Goal: Navigation & Orientation: Find specific page/section

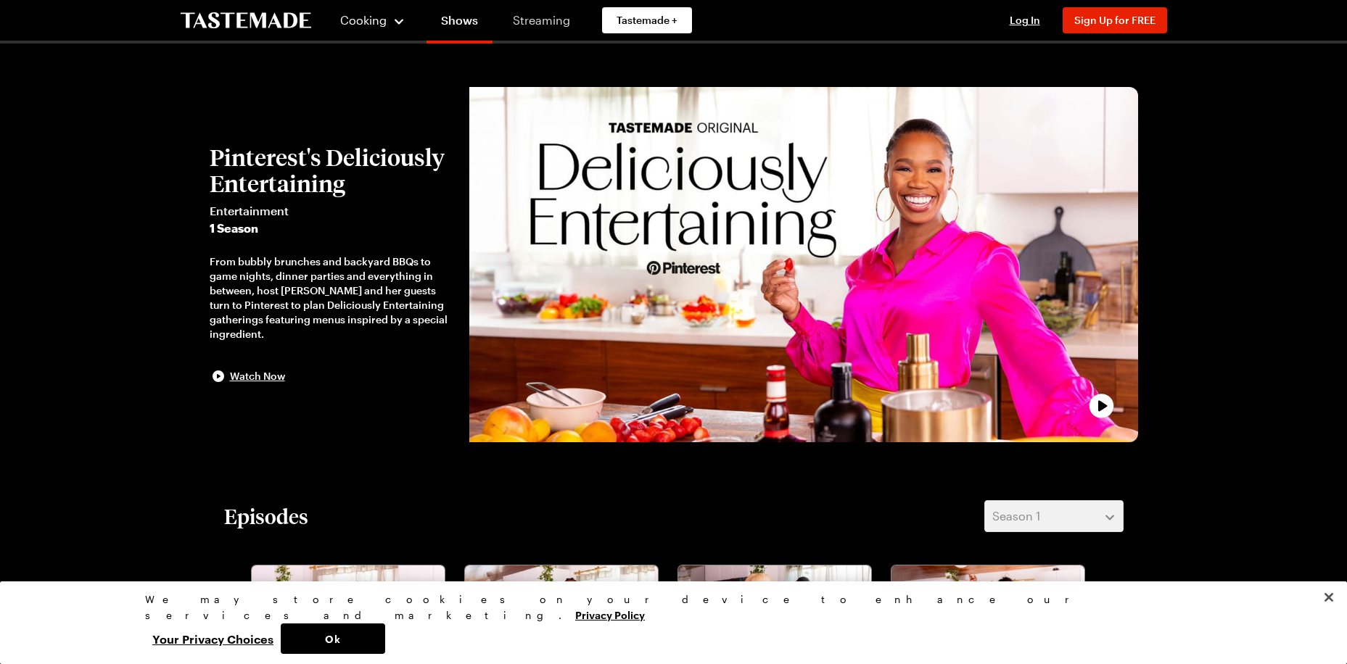
click at [524, 17] on link "Streaming" at bounding box center [541, 20] width 86 height 41
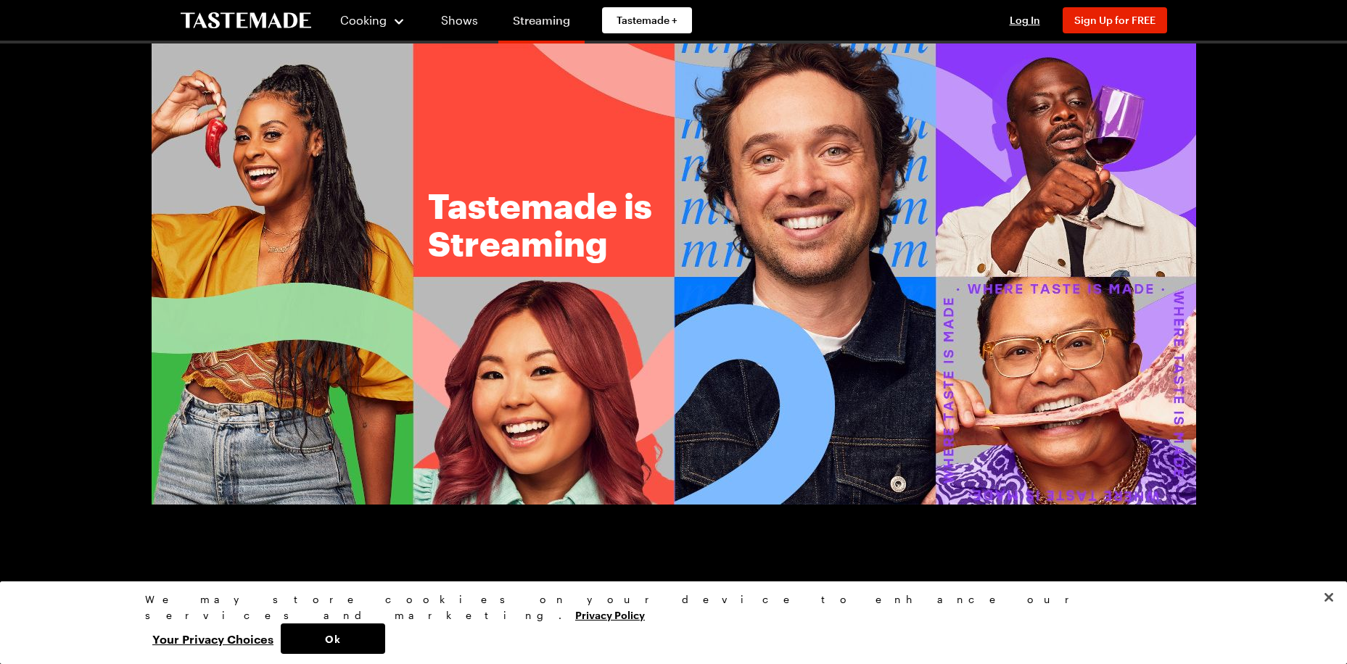
click at [531, 22] on link "Streaming" at bounding box center [541, 23] width 86 height 41
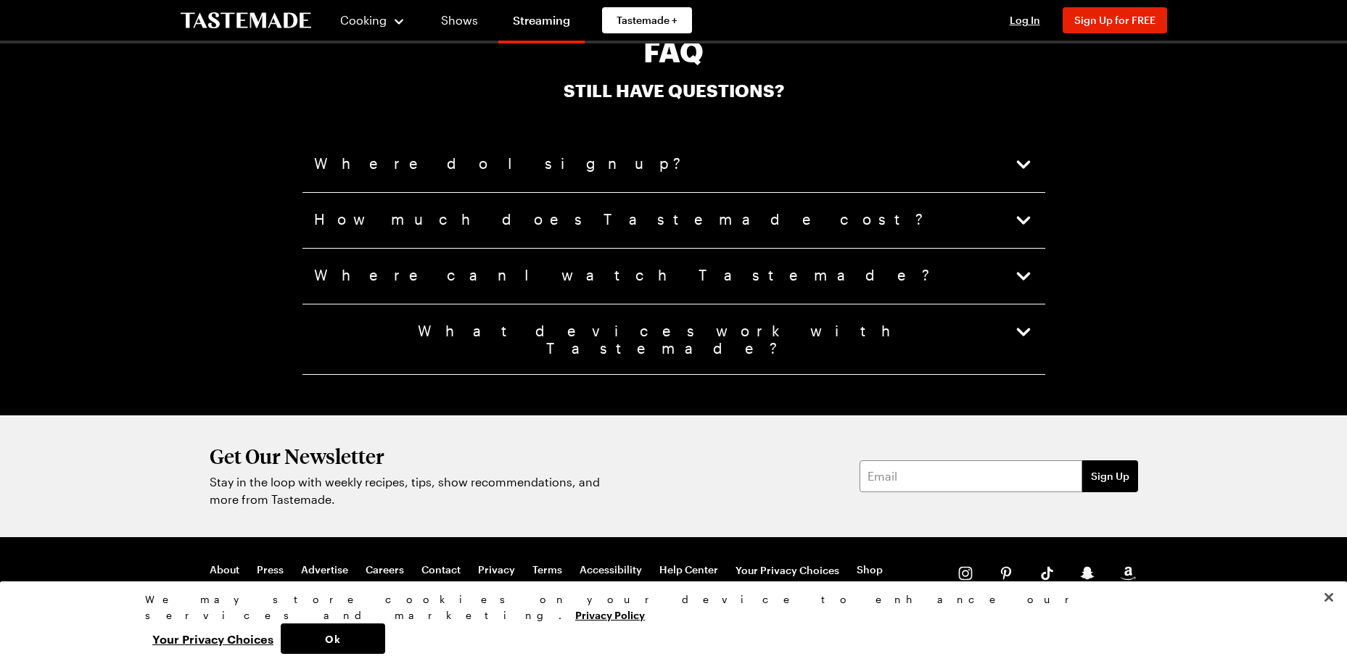
scroll to position [3641, 0]
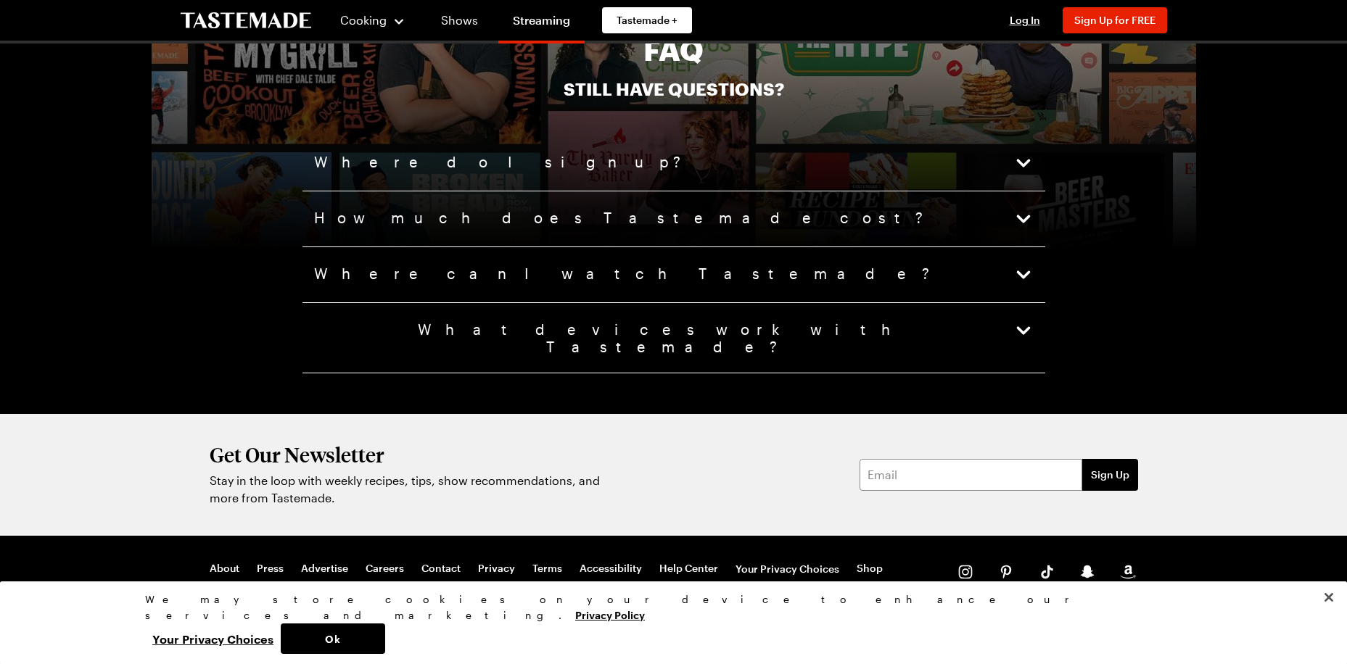
click at [1024, 330] on icon "button" at bounding box center [1023, 331] width 20 height 20
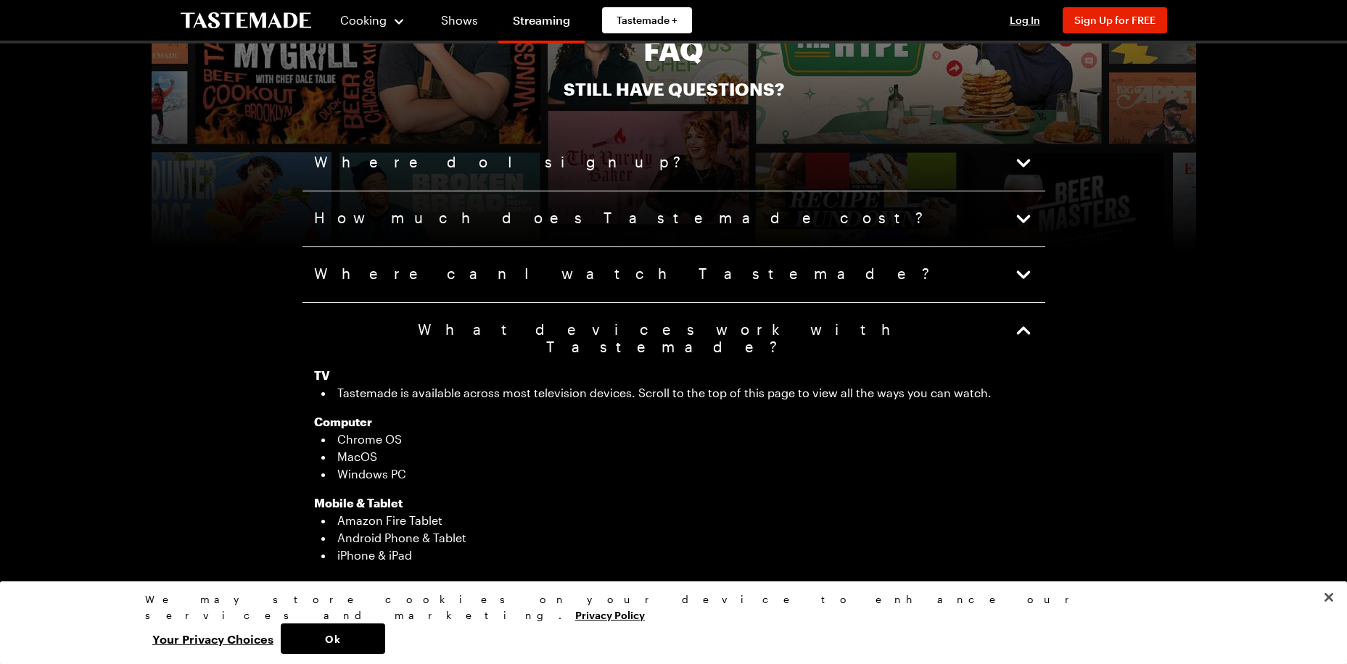
click at [1009, 332] on button "What devices work with Tastemade?" at bounding box center [673, 338] width 719 height 35
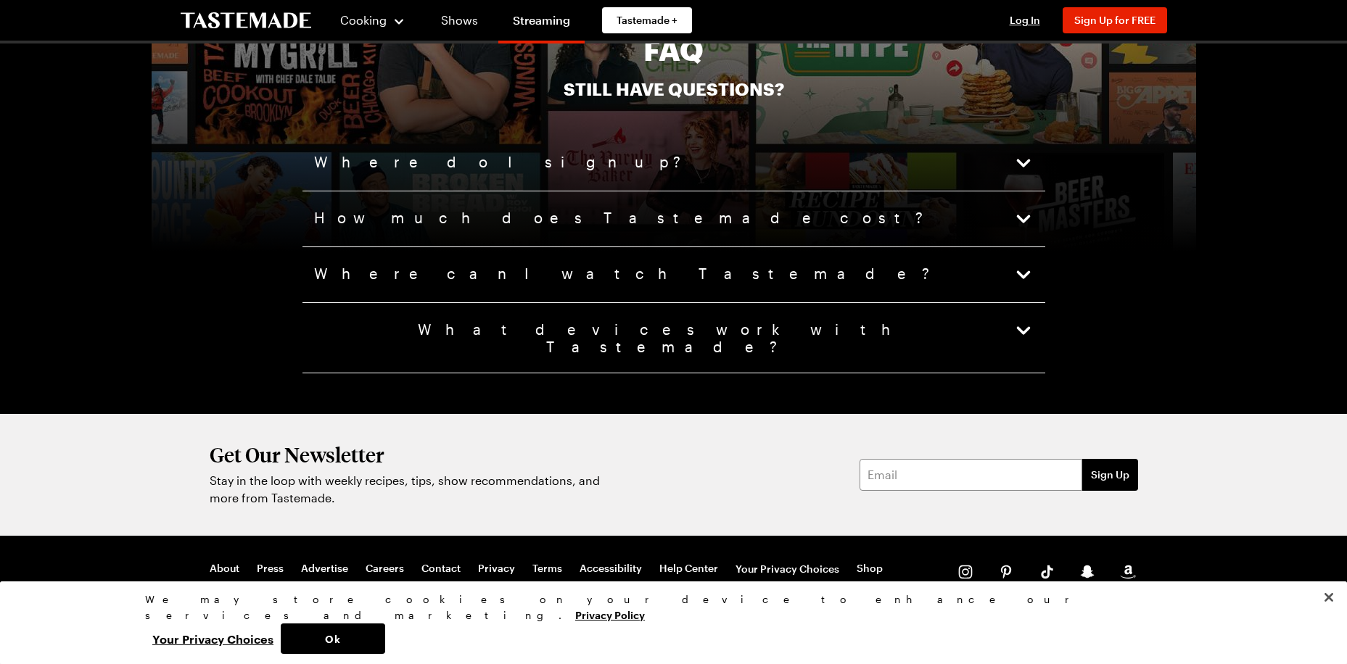
click at [1015, 215] on icon "button" at bounding box center [1023, 219] width 20 height 20
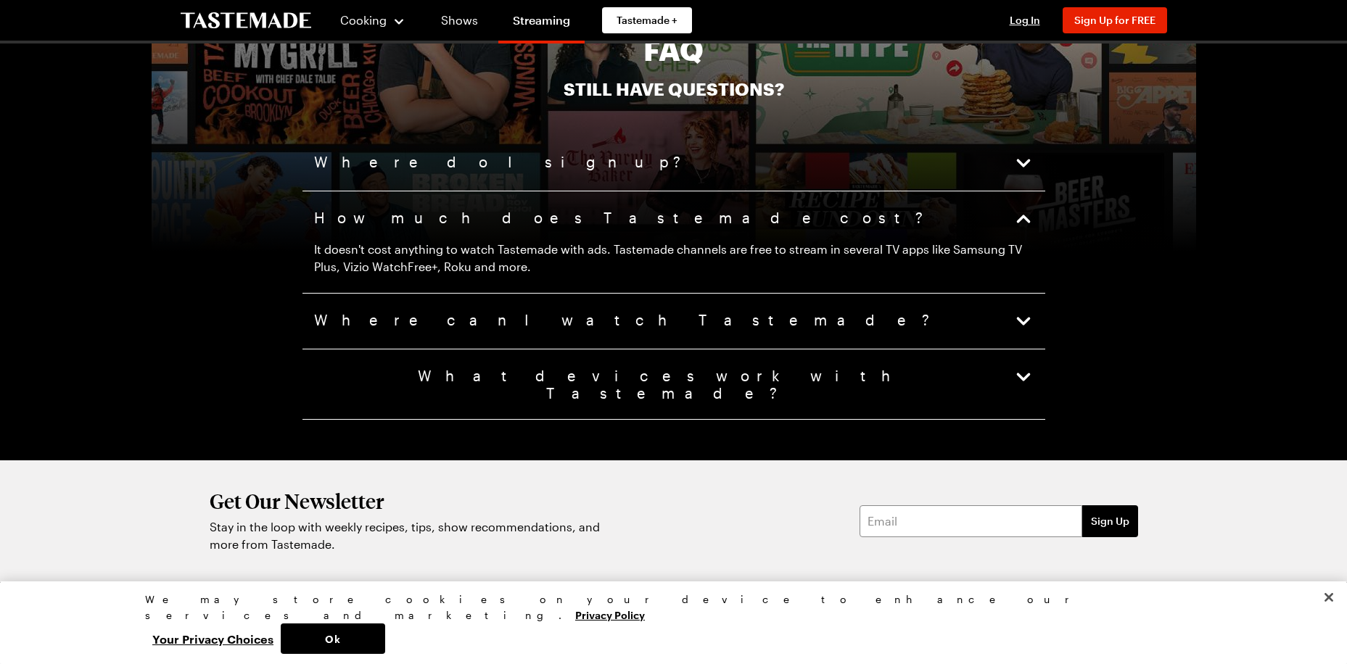
click at [1016, 214] on icon "button" at bounding box center [1023, 219] width 20 height 20
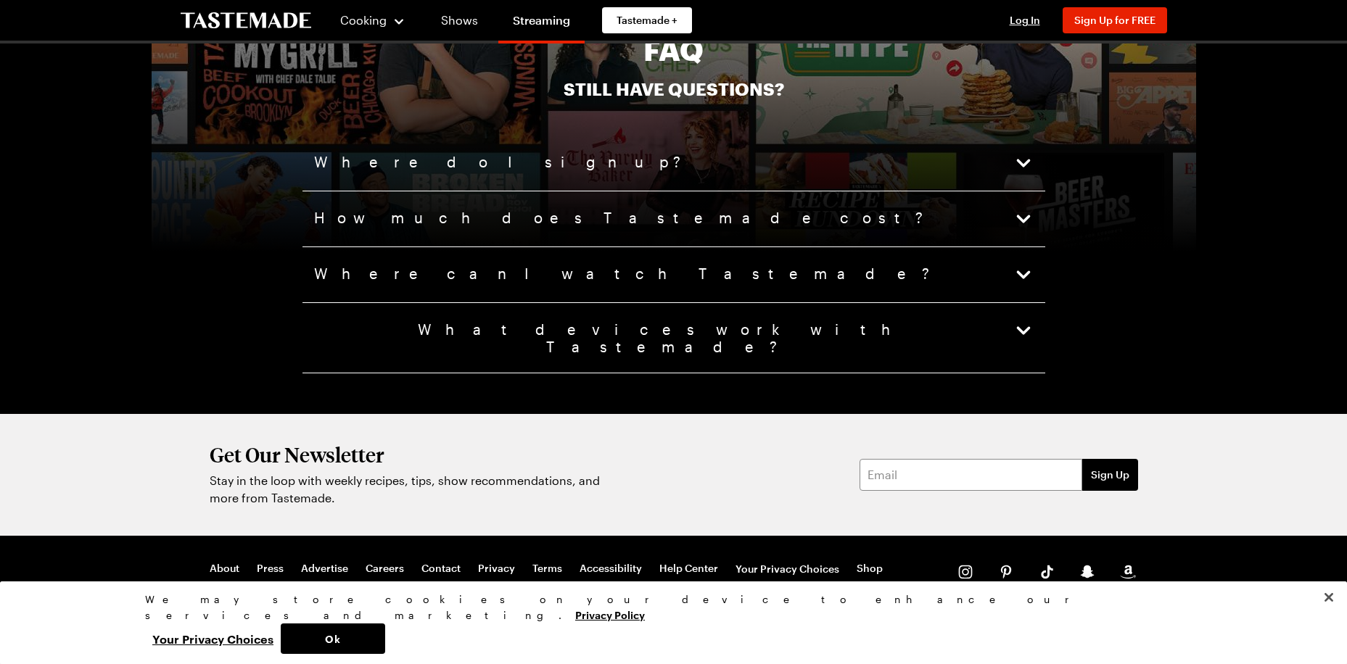
click at [1022, 168] on icon "button" at bounding box center [1023, 163] width 20 height 20
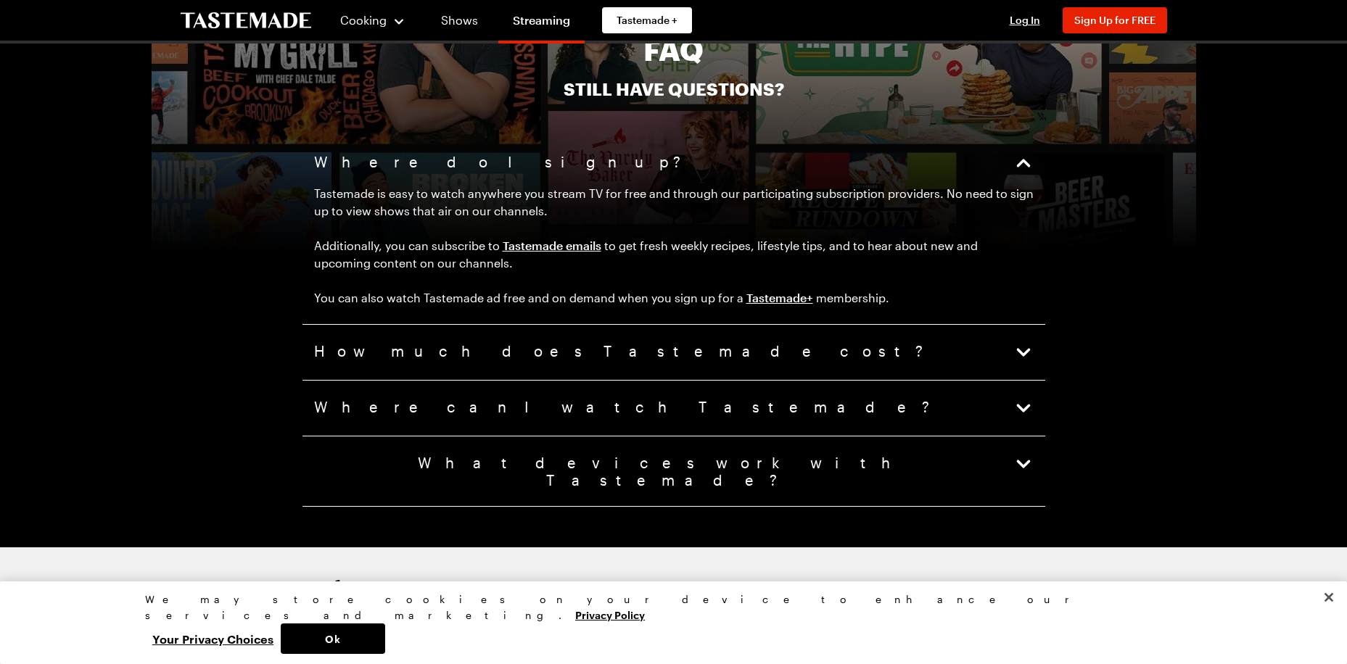
click at [1020, 165] on icon "button" at bounding box center [1023, 163] width 20 height 20
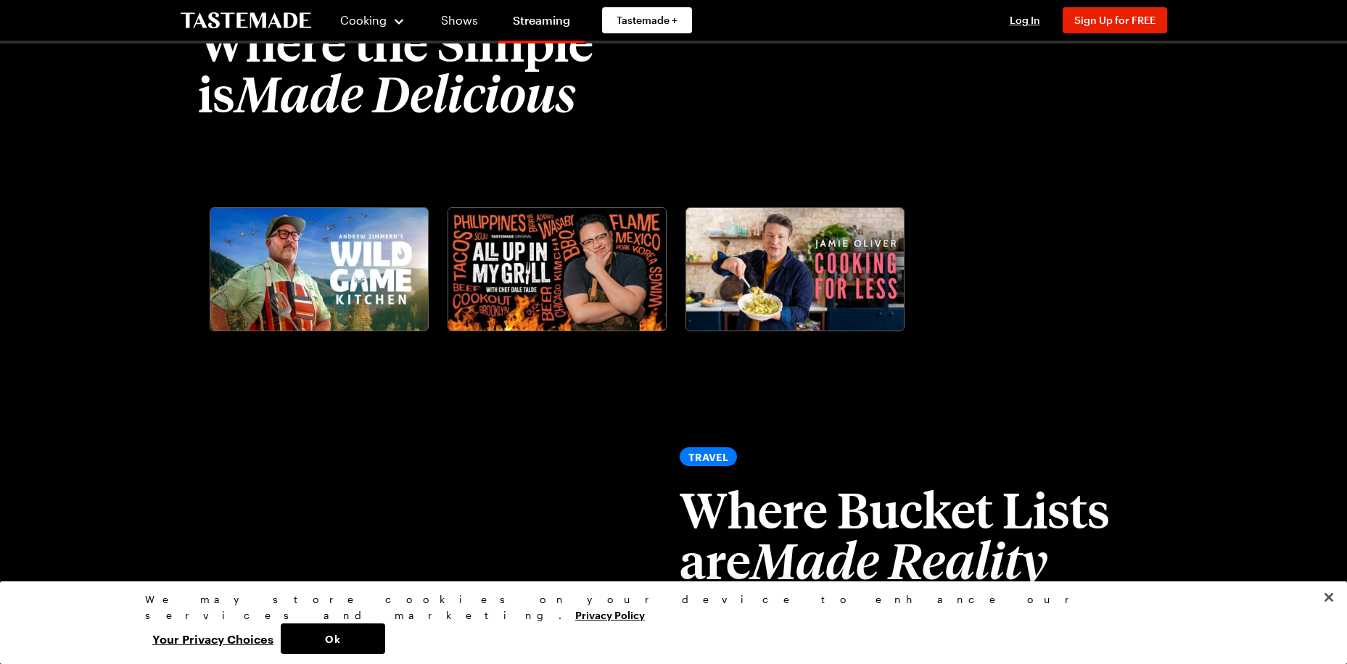
scroll to position [1756, 0]
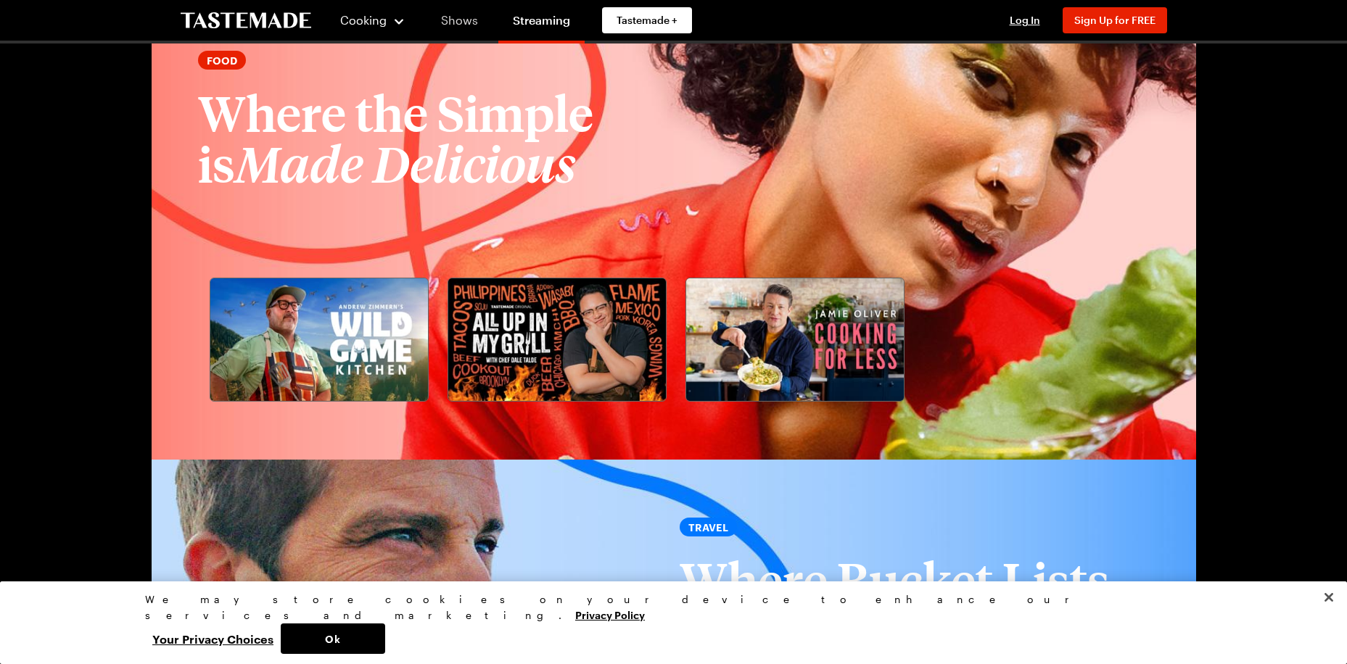
click at [463, 21] on link "Shows" at bounding box center [459, 20] width 66 height 41
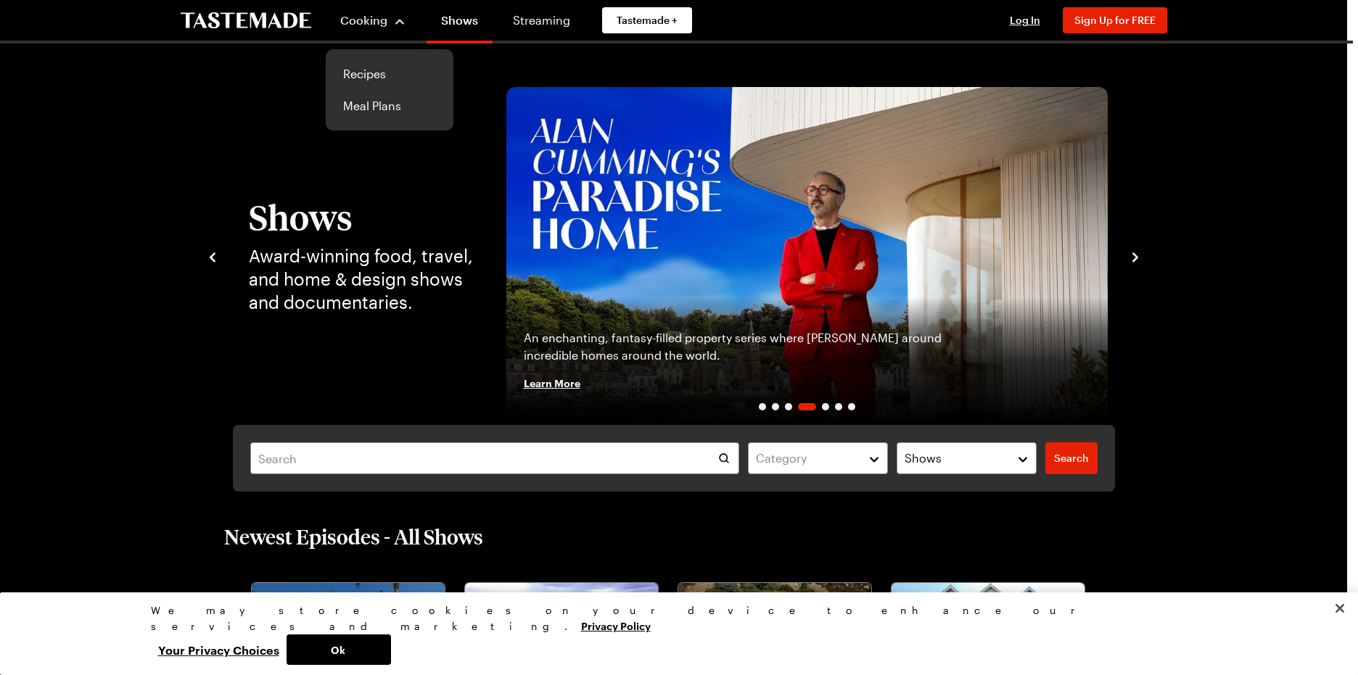
click at [396, 25] on div "Cooking" at bounding box center [373, 20] width 66 height 17
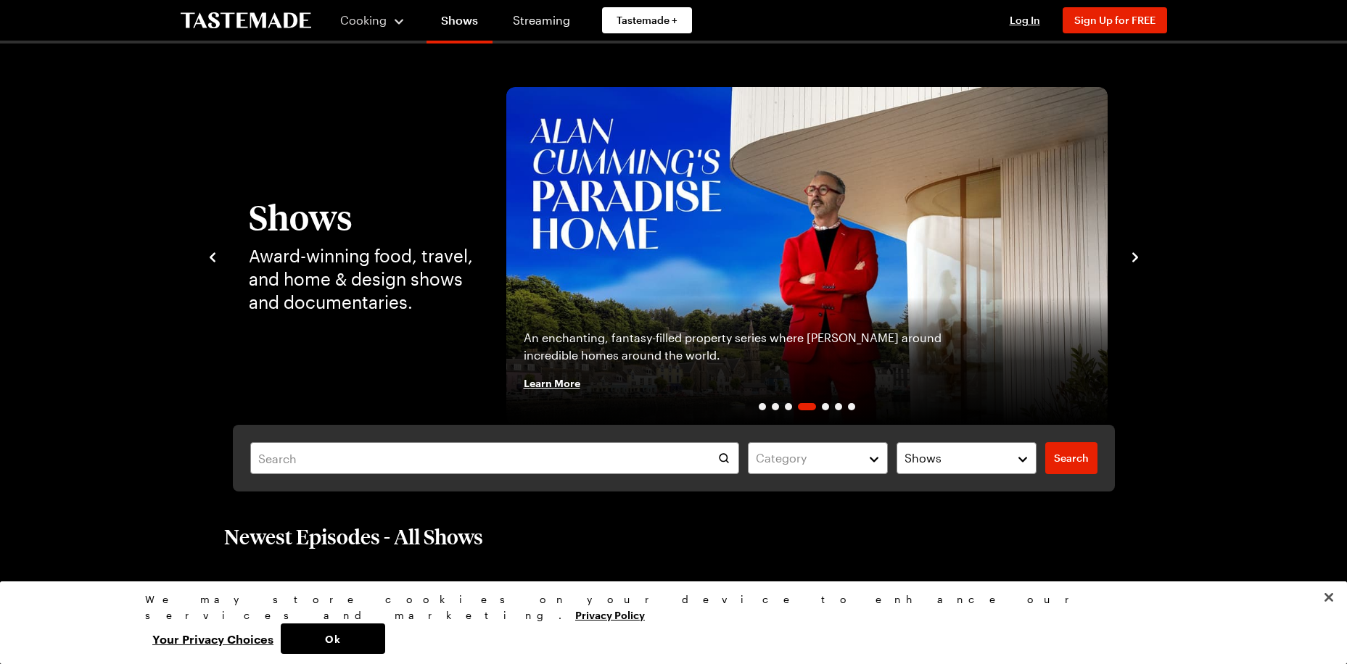
click at [395, 30] on button "Cooking" at bounding box center [373, 20] width 66 height 35
click at [380, 77] on link "Recipes" at bounding box center [389, 74] width 110 height 32
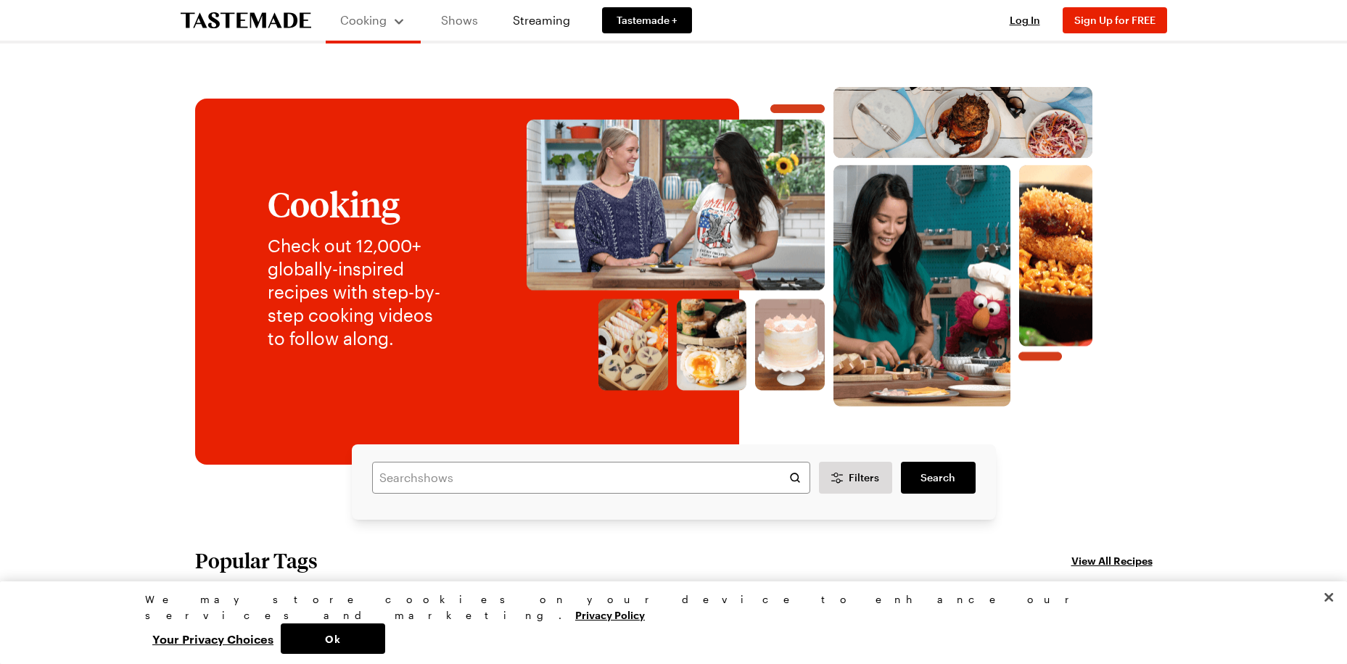
click at [451, 20] on link "Shows" at bounding box center [459, 20] width 66 height 41
